Goal: Information Seeking & Learning: Compare options

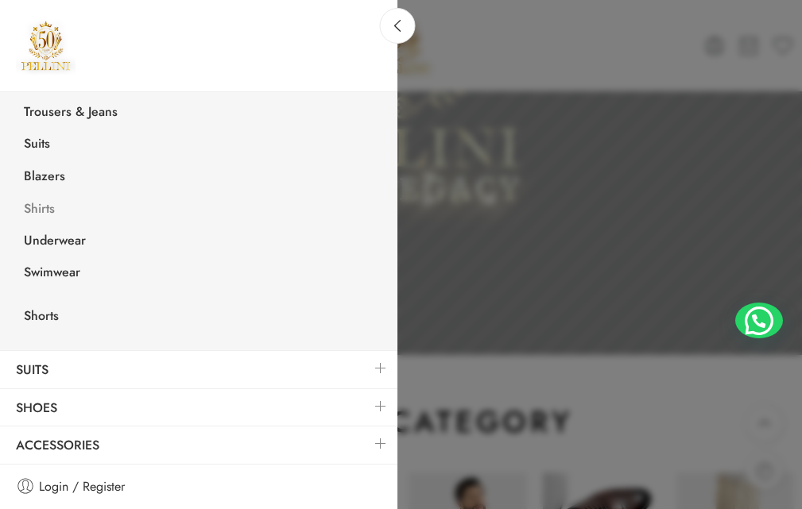
scroll to position [335, 0]
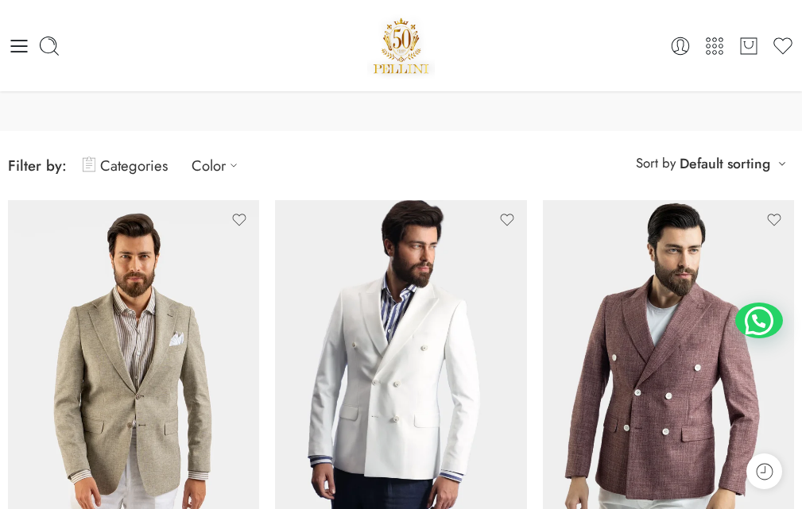
scroll to position [79, 0]
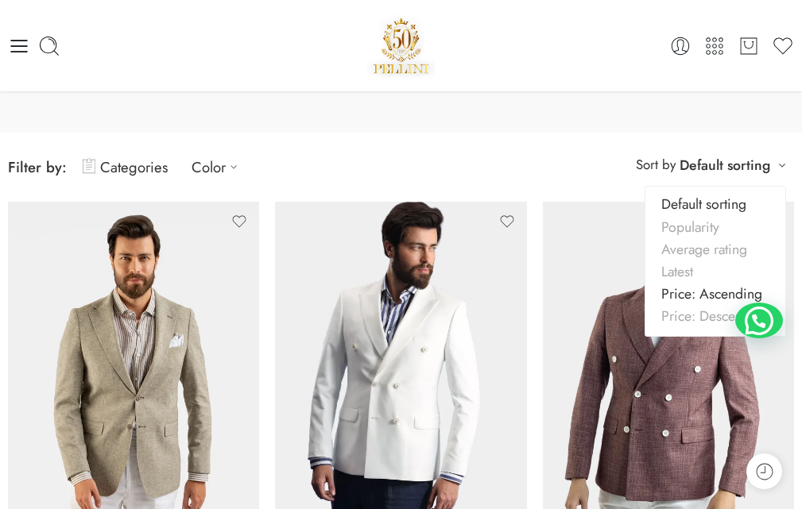
click at [698, 297] on link "Price: Ascending" at bounding box center [715, 294] width 140 height 22
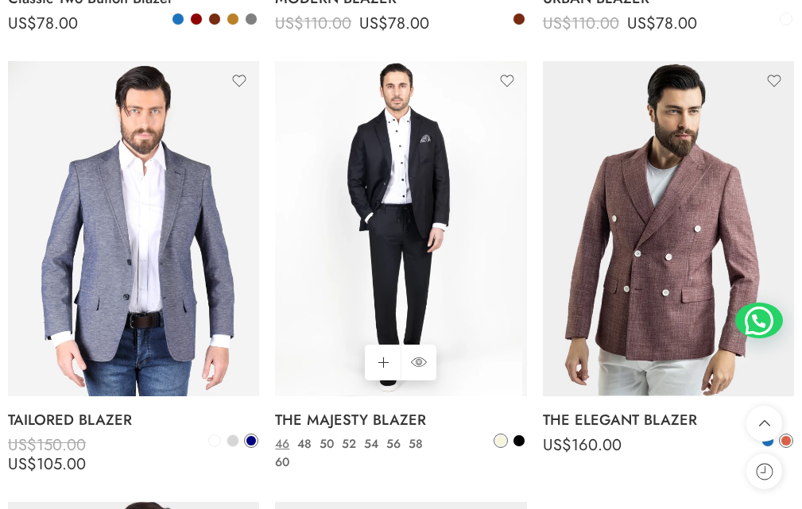
scroll to position [681, 0]
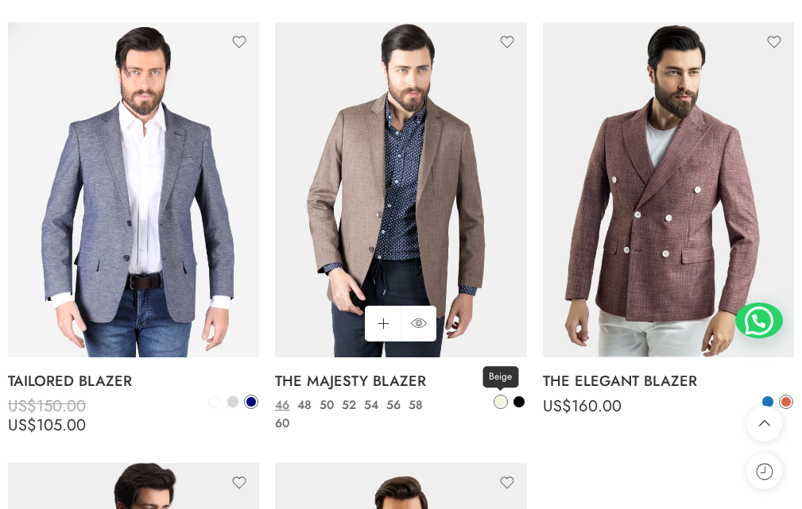
click at [499, 404] on span at bounding box center [501, 402] width 10 height 10
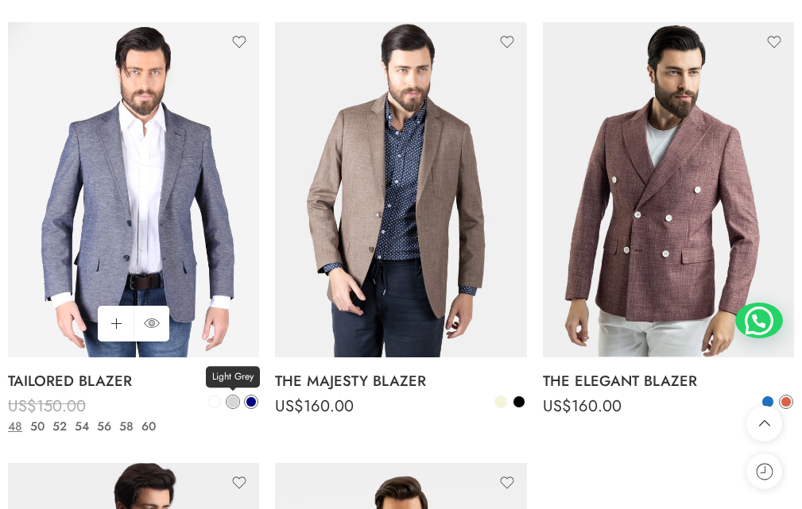
click at [232, 396] on span at bounding box center [232, 401] width 11 height 11
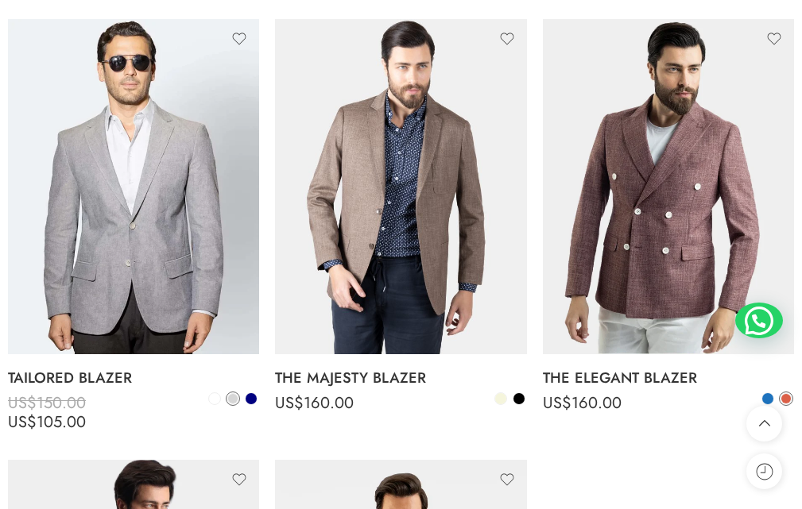
scroll to position [760, 0]
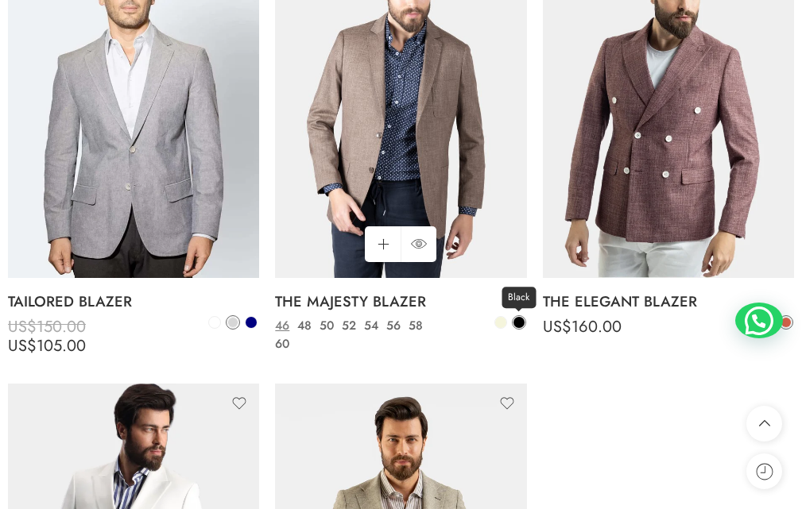
click at [520, 324] on span at bounding box center [518, 322] width 11 height 11
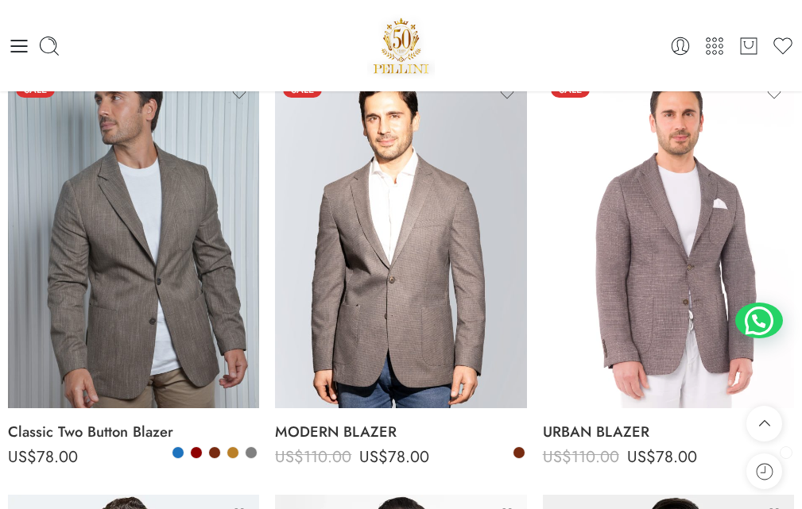
scroll to position [204, 0]
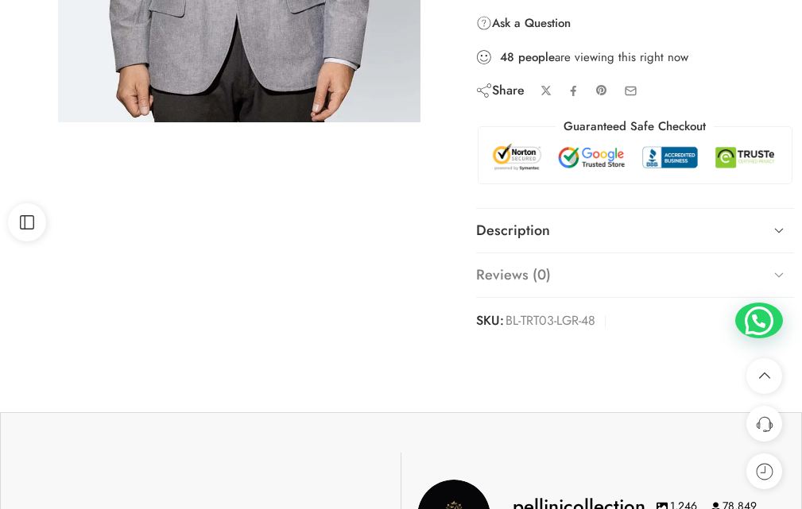
scroll to position [477, 0]
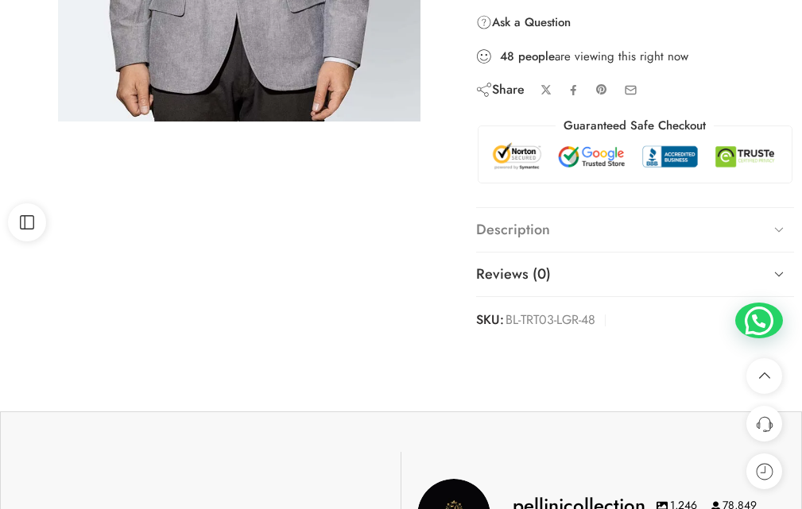
click at [720, 238] on link "Description" at bounding box center [635, 230] width 318 height 44
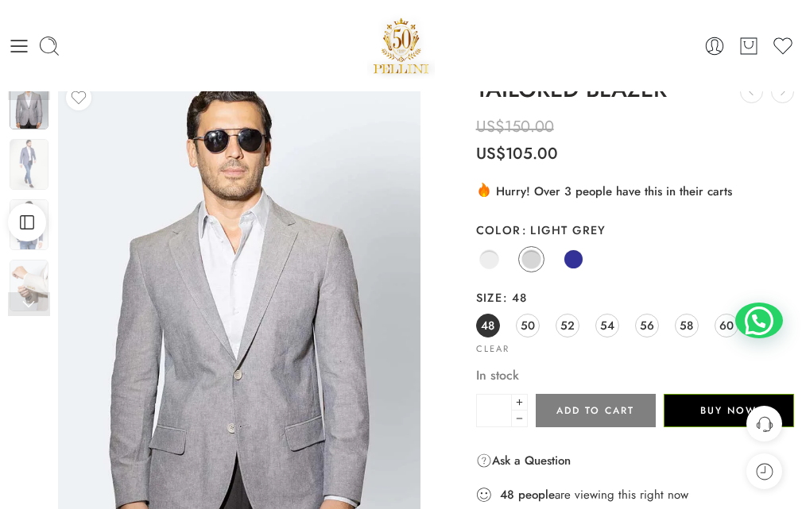
scroll to position [0, 0]
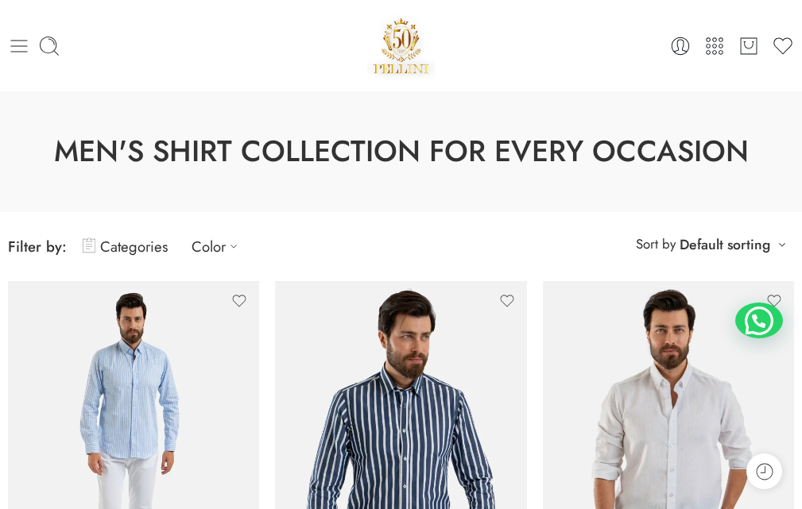
click at [23, 48] on icon at bounding box center [19, 46] width 22 height 22
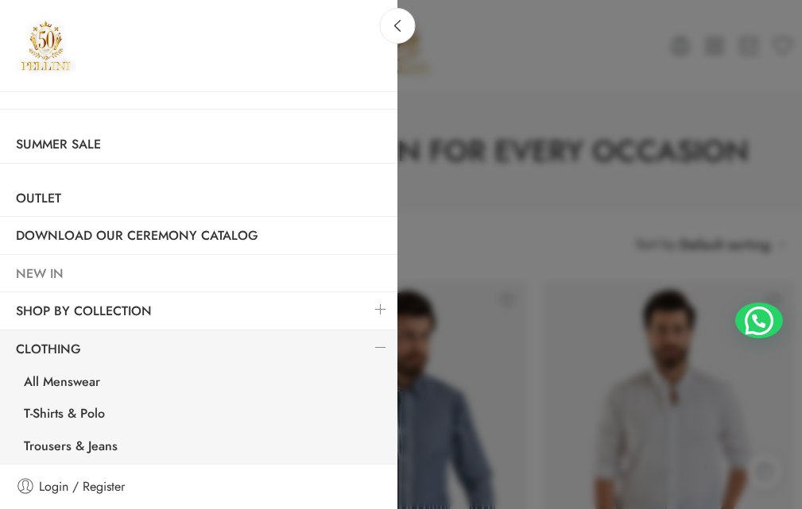
scroll to position [79, 0]
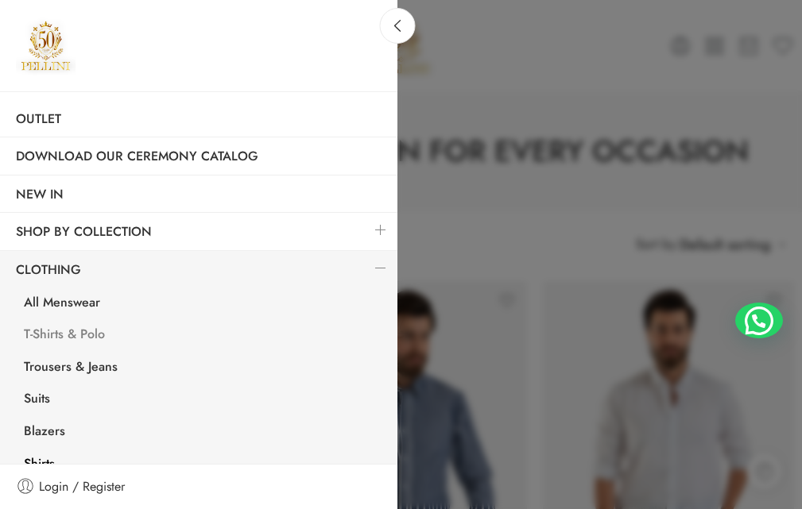
click at [60, 331] on link "T-Shirts & Polo" at bounding box center [202, 336] width 389 height 33
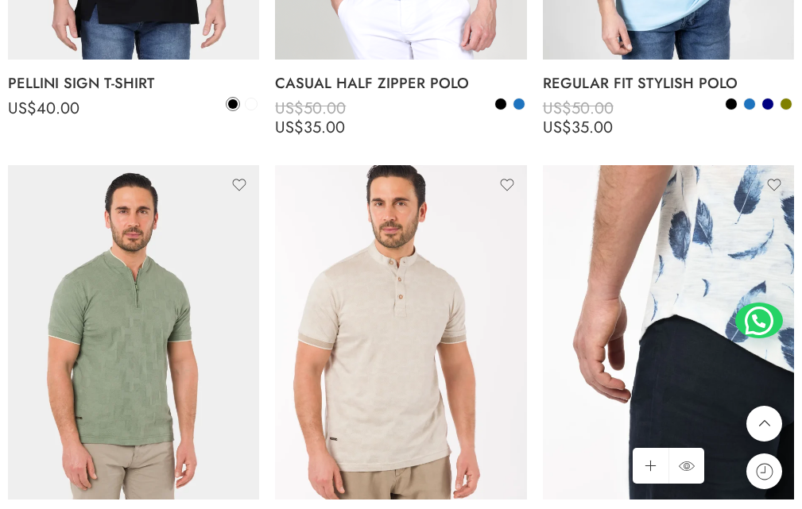
scroll to position [3337, 0]
